Goal: Information Seeking & Learning: Learn about a topic

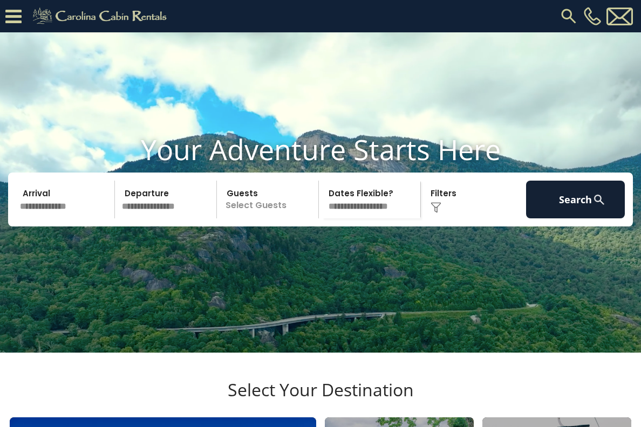
click at [18, 13] on icon at bounding box center [13, 16] width 16 height 19
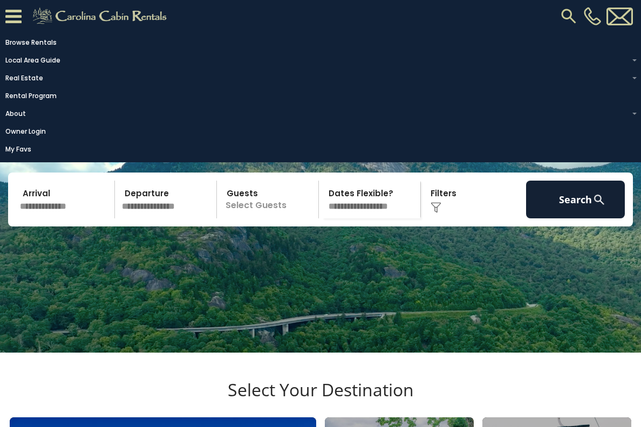
click at [43, 99] on link "Rental Program" at bounding box center [317, 95] width 635 height 15
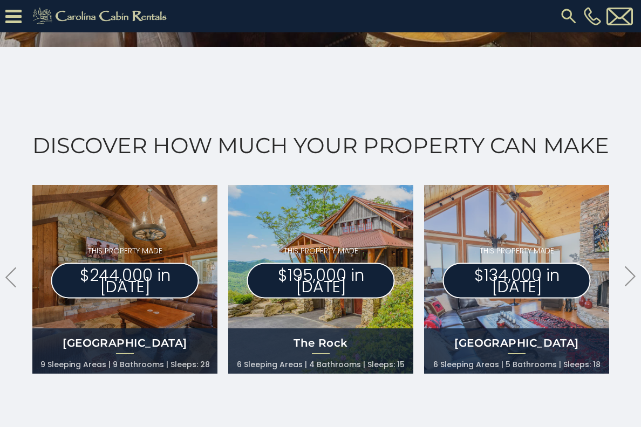
scroll to position [496, 0]
click at [632, 273] on icon at bounding box center [630, 276] width 11 height 20
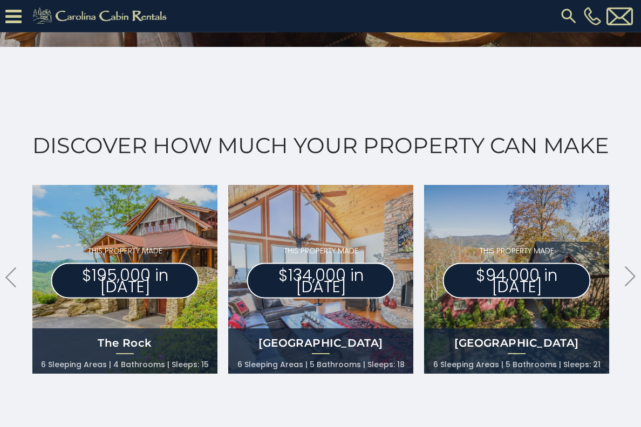
scroll to position [497, 0]
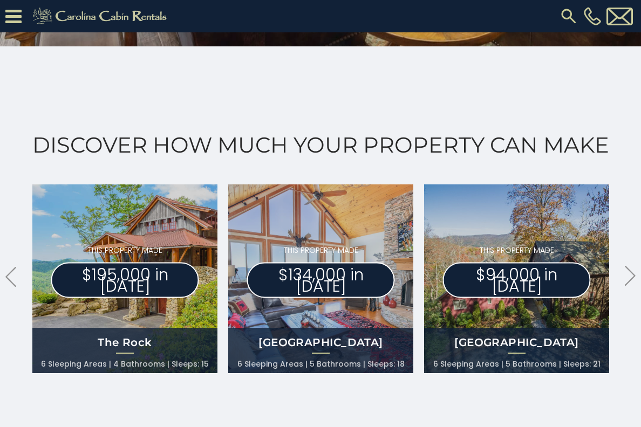
click at [634, 268] on icon ".arrowRight .st0{fill:#929292;}" at bounding box center [630, 276] width 11 height 20
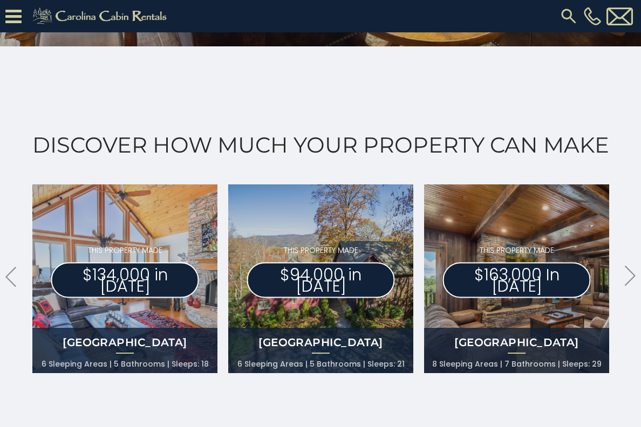
click at [632, 266] on icon ".arrowRight .st0{fill:#929292;}" at bounding box center [630, 276] width 11 height 20
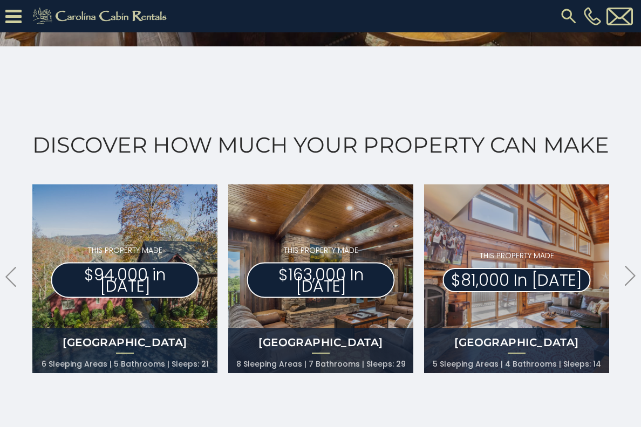
click at [584, 274] on p "$81,000 In 2023" at bounding box center [517, 280] width 148 height 24
